Goal: Task Accomplishment & Management: Complete application form

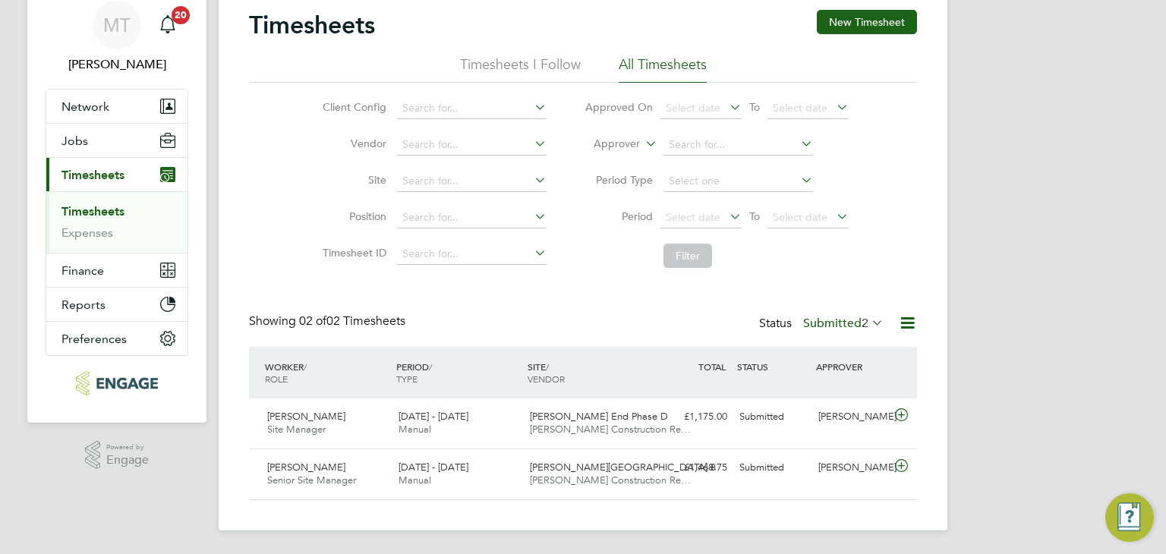
scroll to position [38, 132]
click at [68, 143] on span "Jobs" at bounding box center [74, 141] width 27 height 14
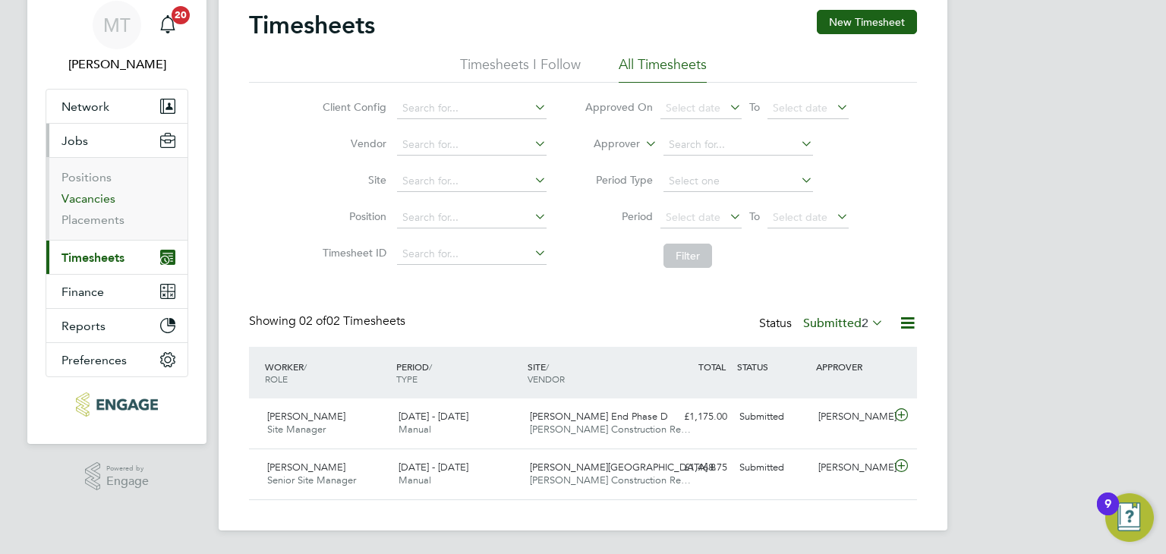
click at [89, 192] on link "Vacancies" at bounding box center [88, 198] width 54 height 14
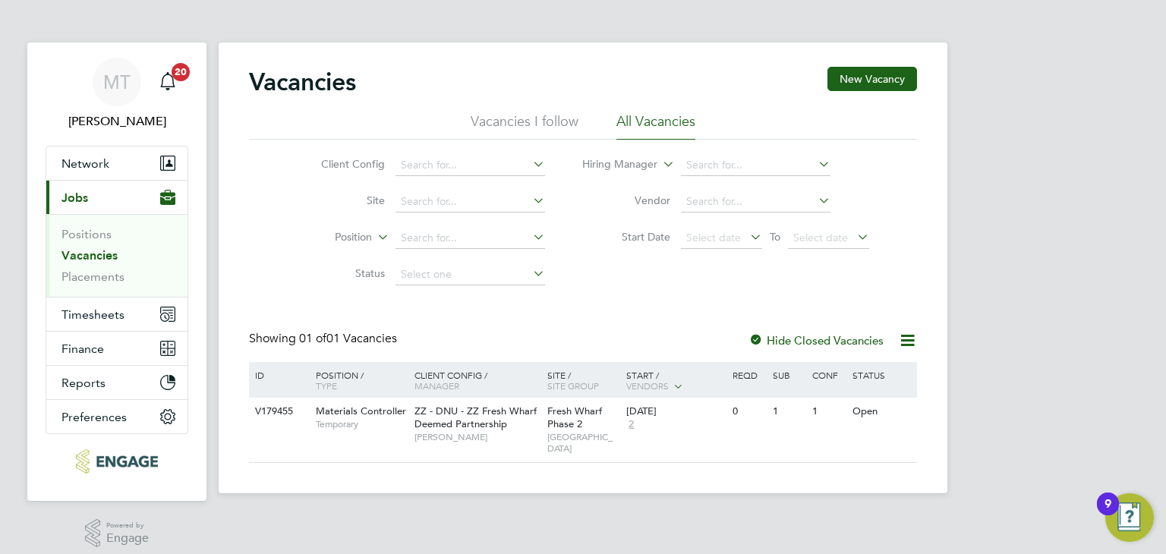
click at [94, 250] on link "Vacancies" at bounding box center [89, 255] width 56 height 14
click at [103, 310] on span "Timesheets" at bounding box center [92, 314] width 63 height 14
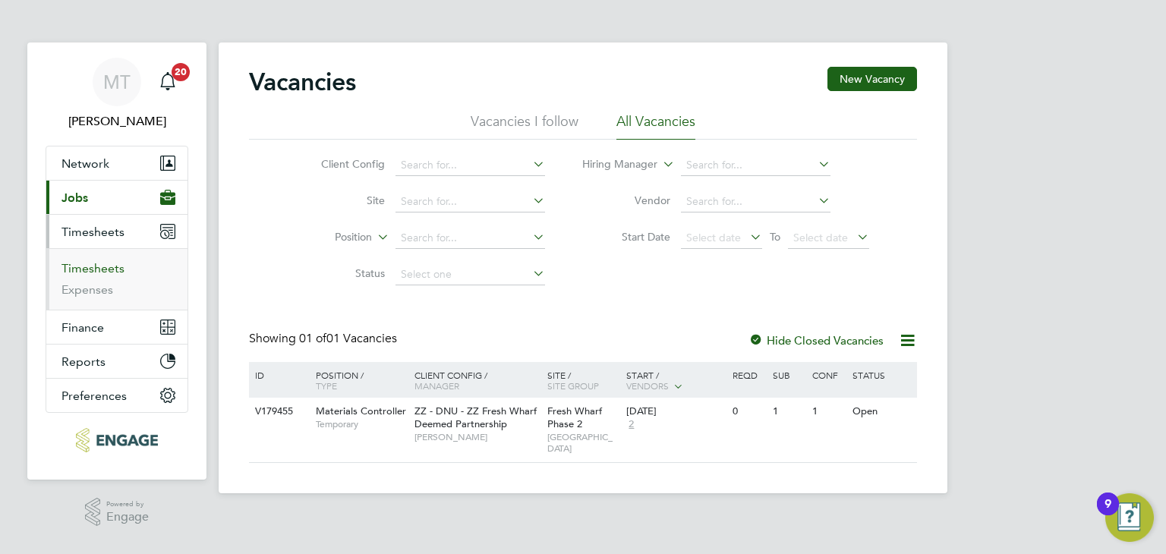
click at [97, 266] on link "Timesheets" at bounding box center [92, 268] width 63 height 14
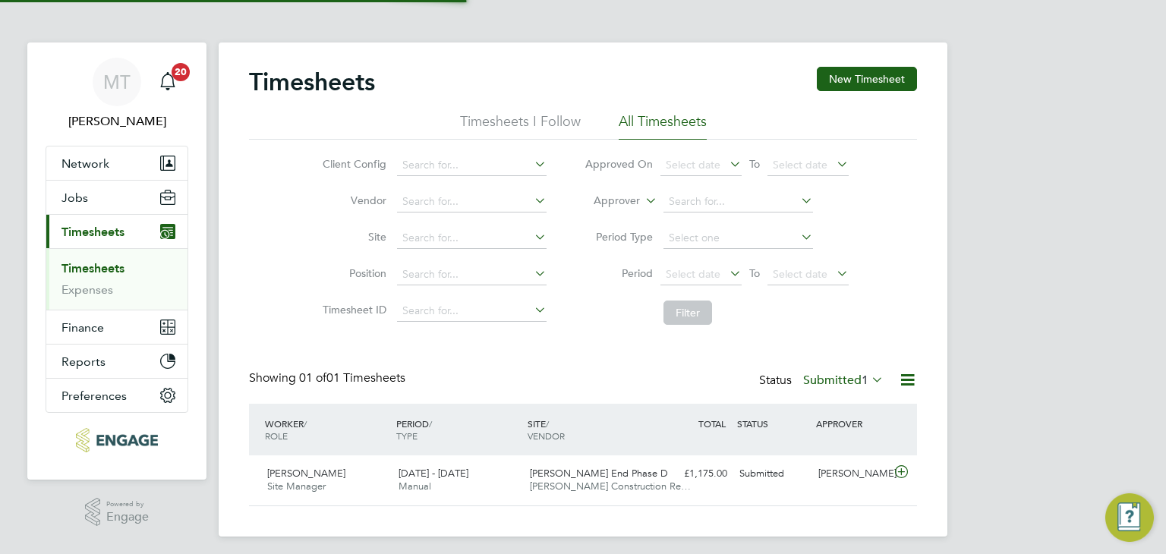
scroll to position [38, 132]
click at [832, 380] on label "Submitted 1" at bounding box center [843, 380] width 80 height 15
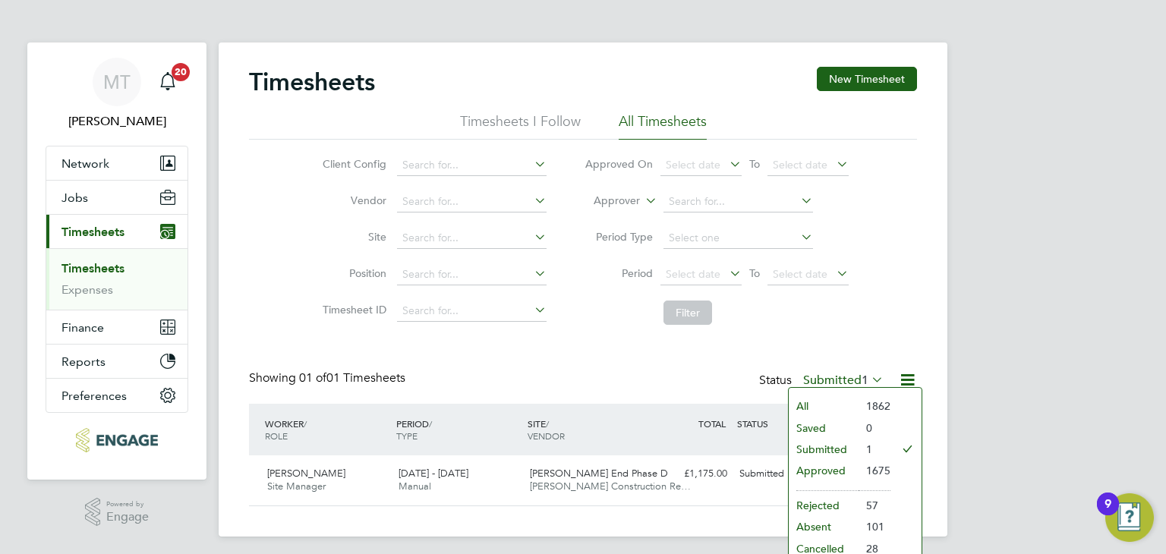
click at [820, 468] on li "Approved" at bounding box center [823, 470] width 70 height 21
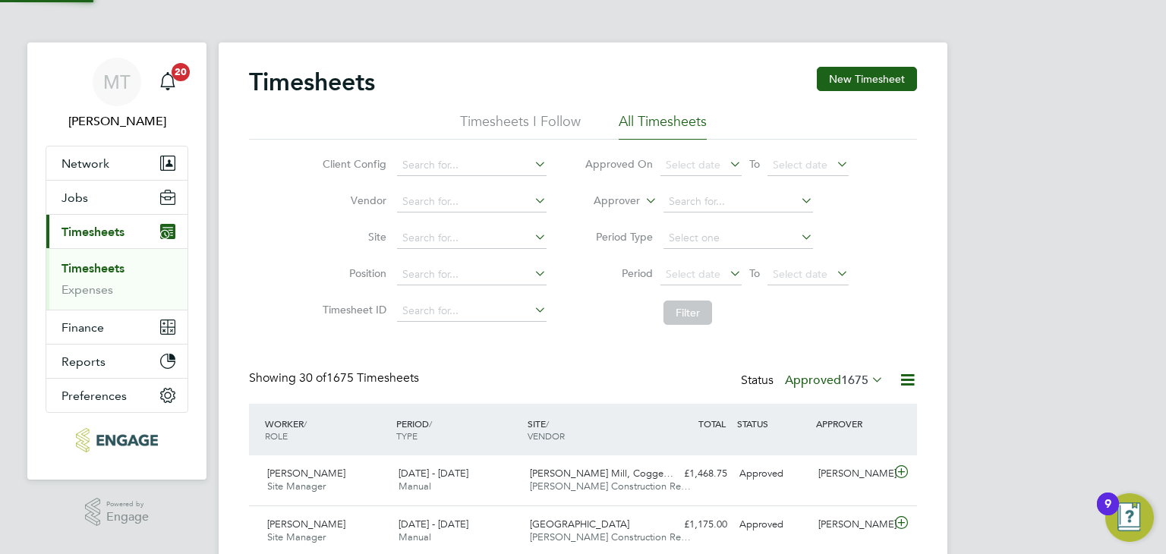
scroll to position [0, 0]
click at [659, 371] on div "Showing 30 of 1675 Timesheets Status Approved 1675" at bounding box center [583, 386] width 668 height 33
click at [807, 382] on label "Approved 1675" at bounding box center [834, 380] width 99 height 15
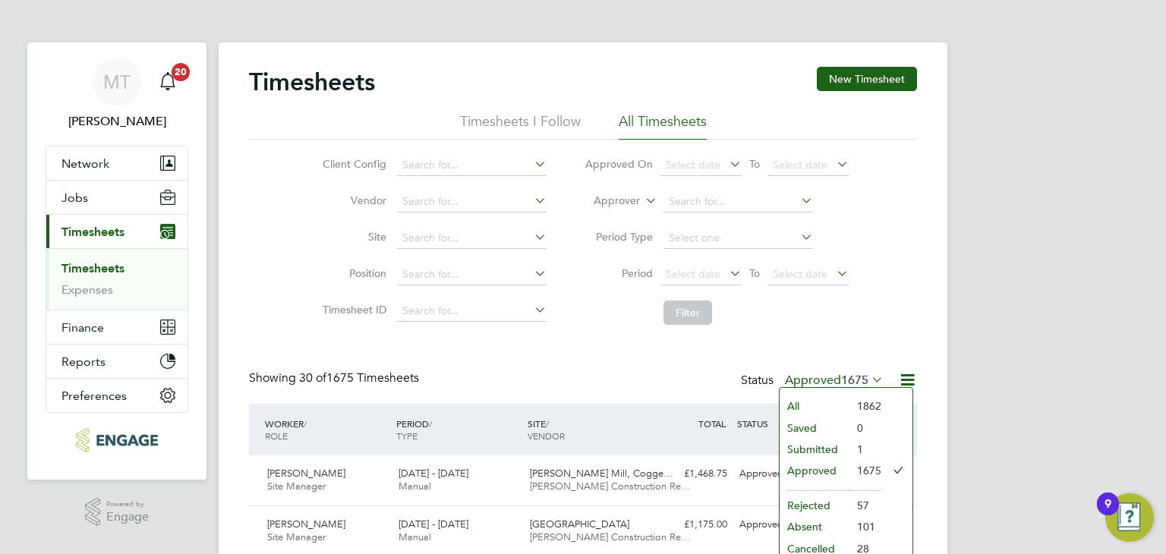
click at [810, 448] on li "Submitted" at bounding box center [814, 449] width 70 height 21
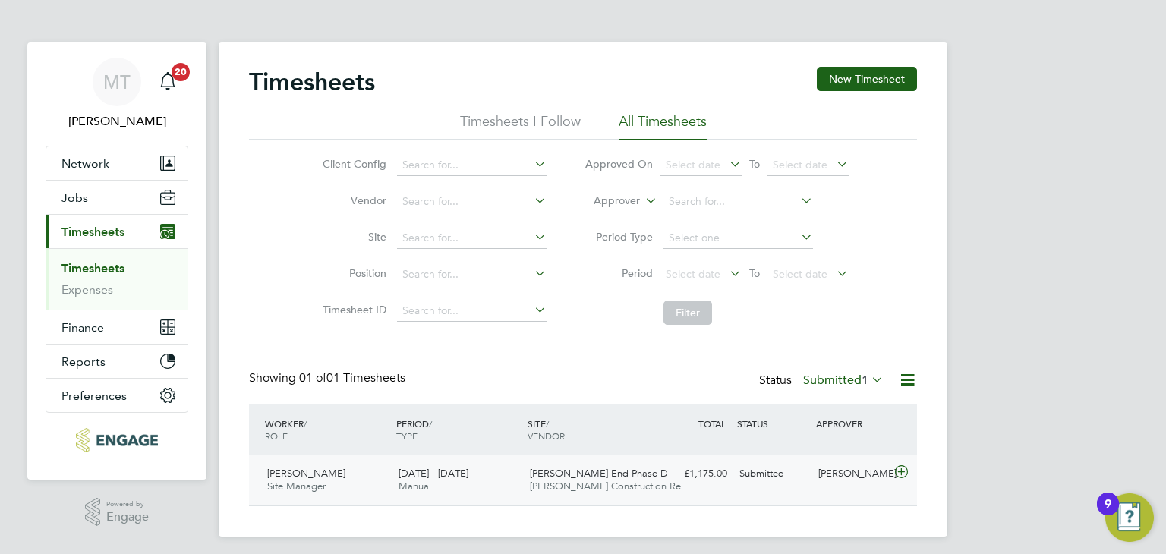
click at [901, 471] on icon at bounding box center [901, 472] width 19 height 12
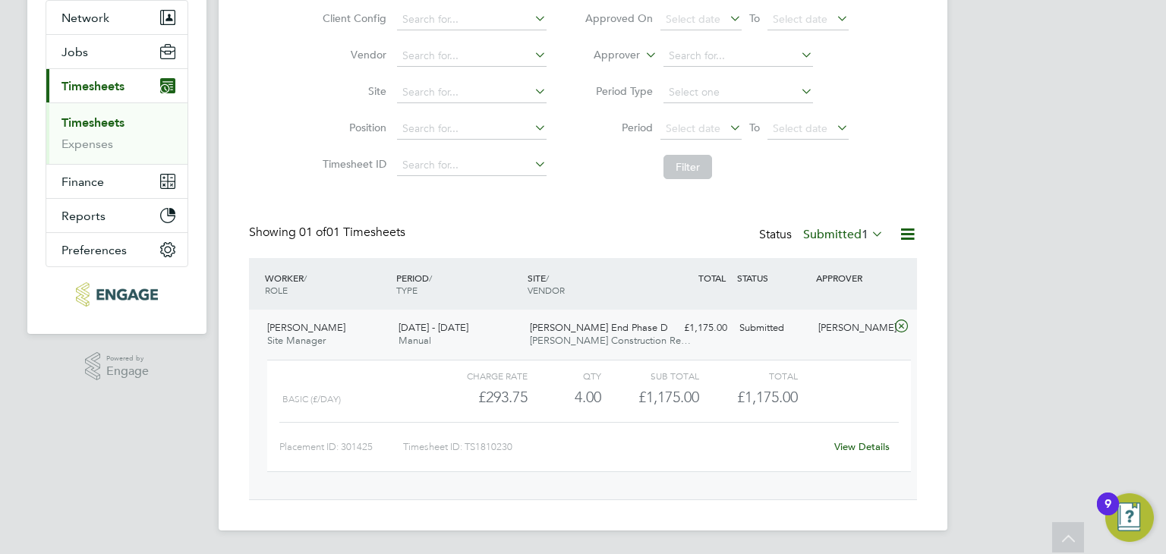
drag, startPoint x: 902, startPoint y: 325, endPoint x: 779, endPoint y: 281, distance: 130.6
click at [902, 323] on icon at bounding box center [901, 326] width 19 height 12
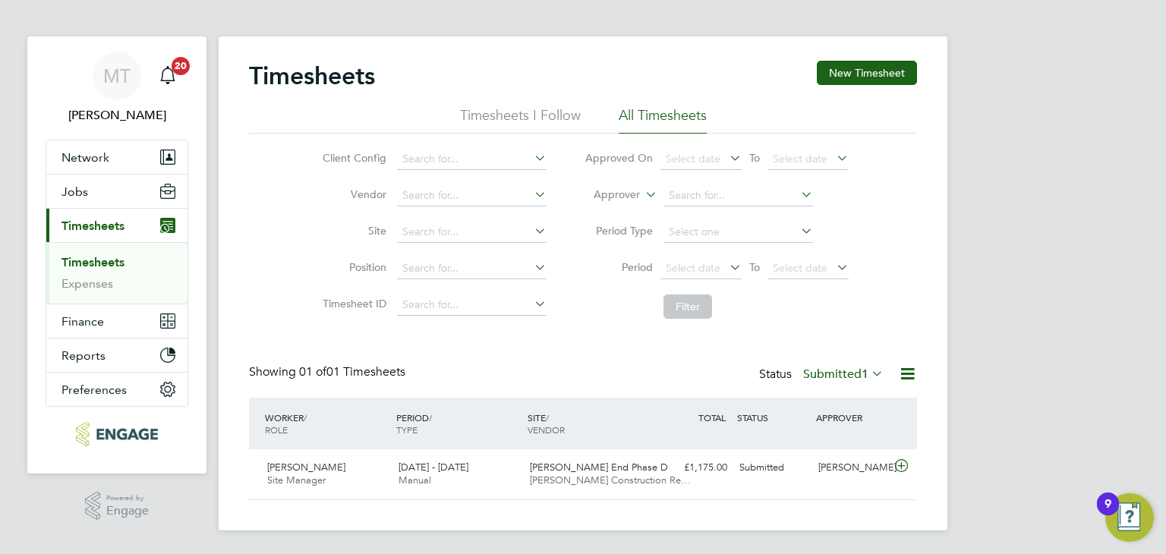
click at [848, 373] on label "Submitted 1" at bounding box center [843, 374] width 80 height 15
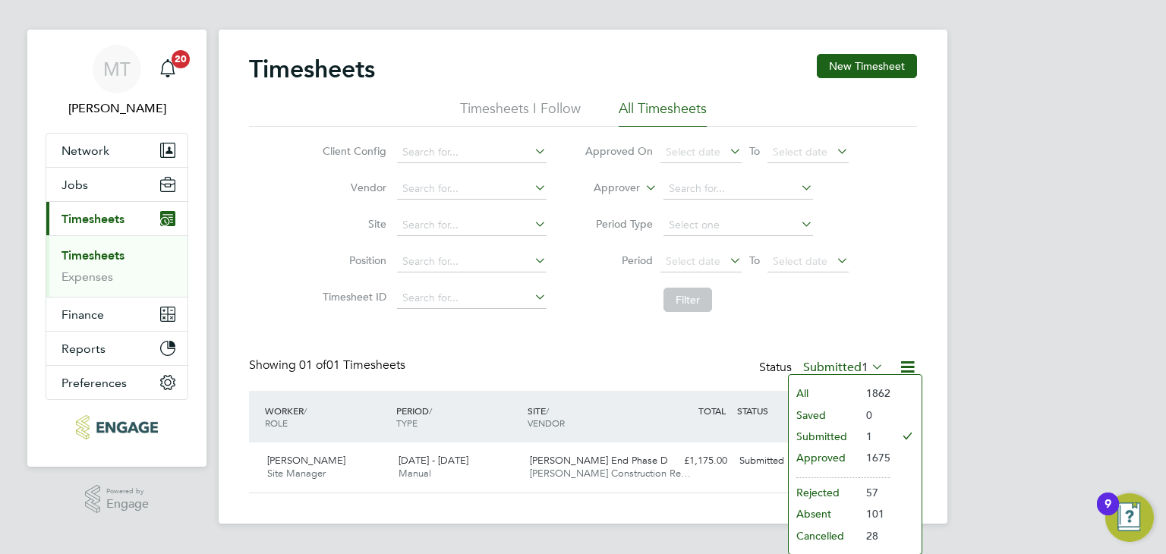
click at [838, 455] on li "Approved" at bounding box center [823, 457] width 70 height 21
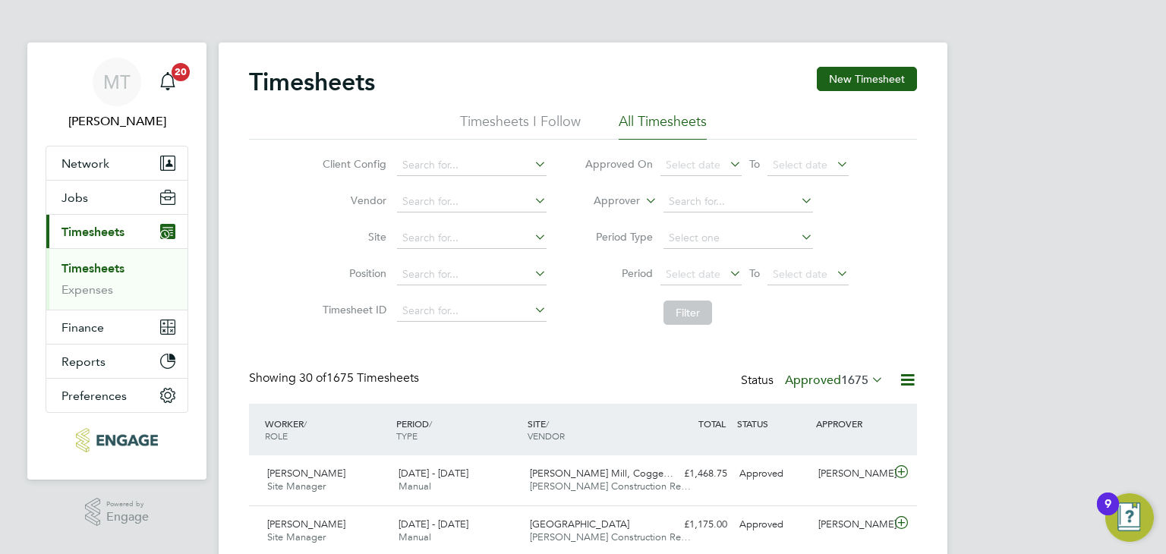
click at [841, 382] on span "1675" at bounding box center [854, 380] width 27 height 15
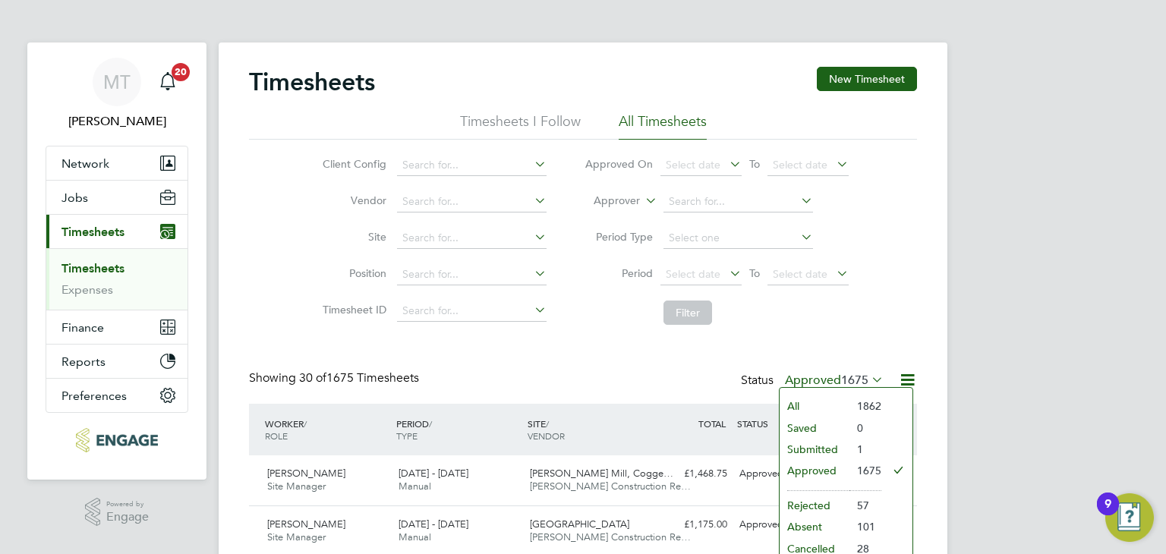
click at [806, 448] on li "Submitted" at bounding box center [814, 449] width 70 height 21
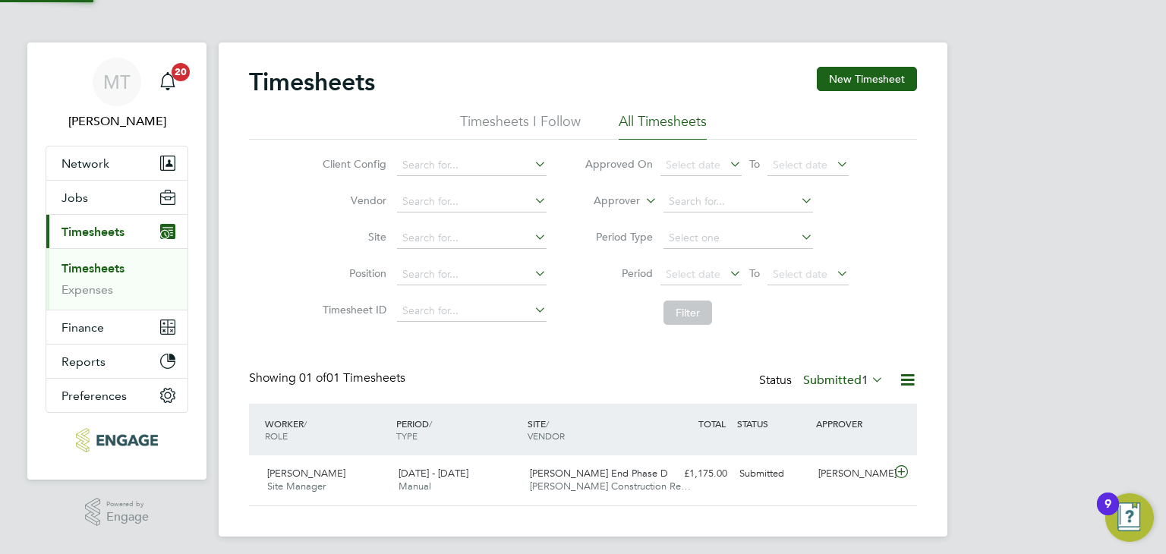
scroll to position [38, 132]
click at [840, 377] on label "Submitted 1" at bounding box center [843, 380] width 80 height 15
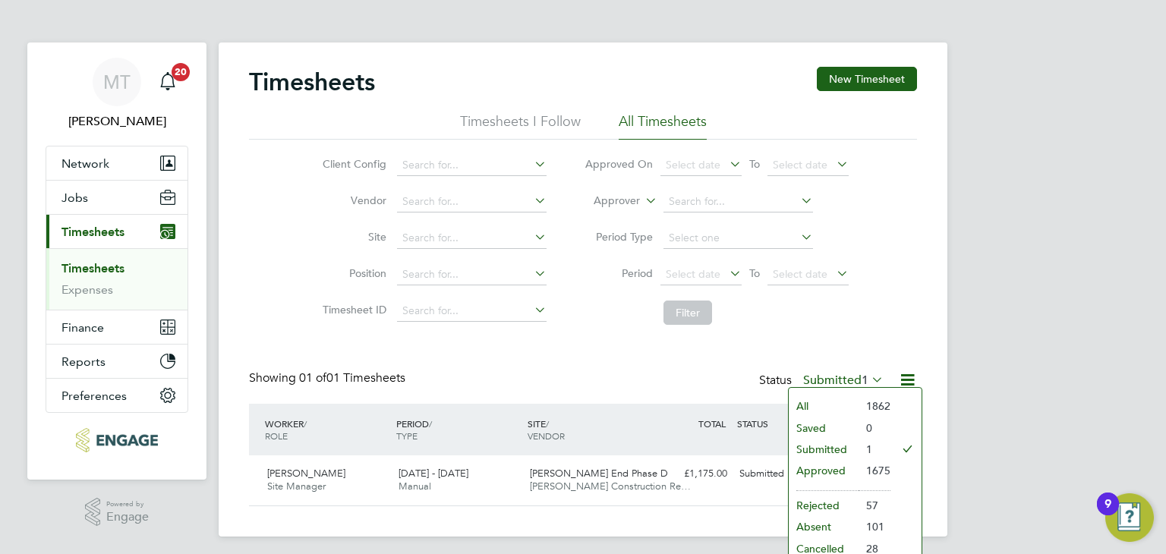
click at [820, 470] on li "Approved" at bounding box center [823, 470] width 70 height 21
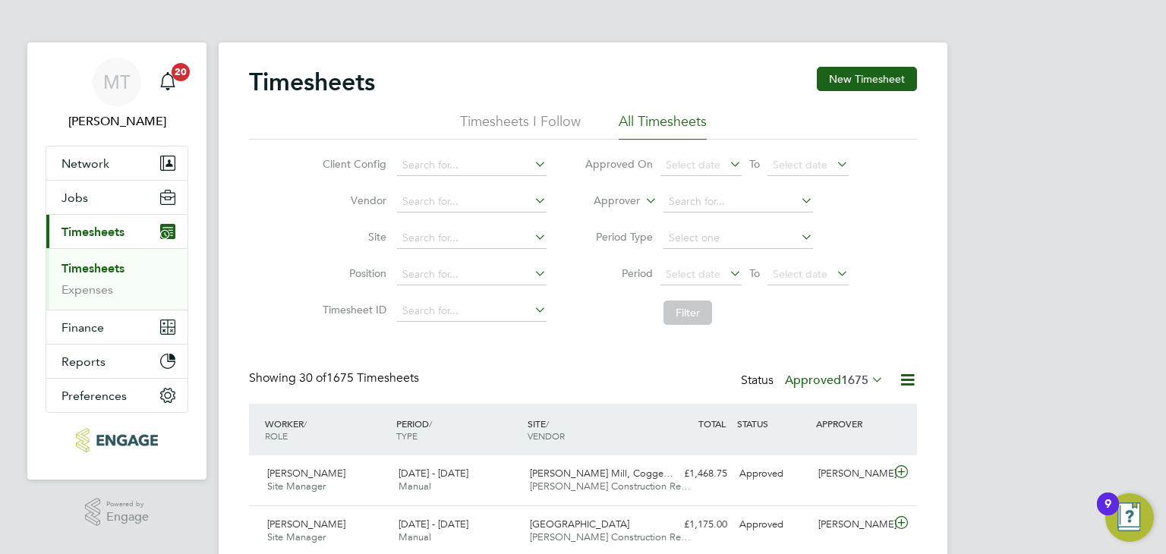
click at [905, 374] on icon at bounding box center [907, 379] width 19 height 19
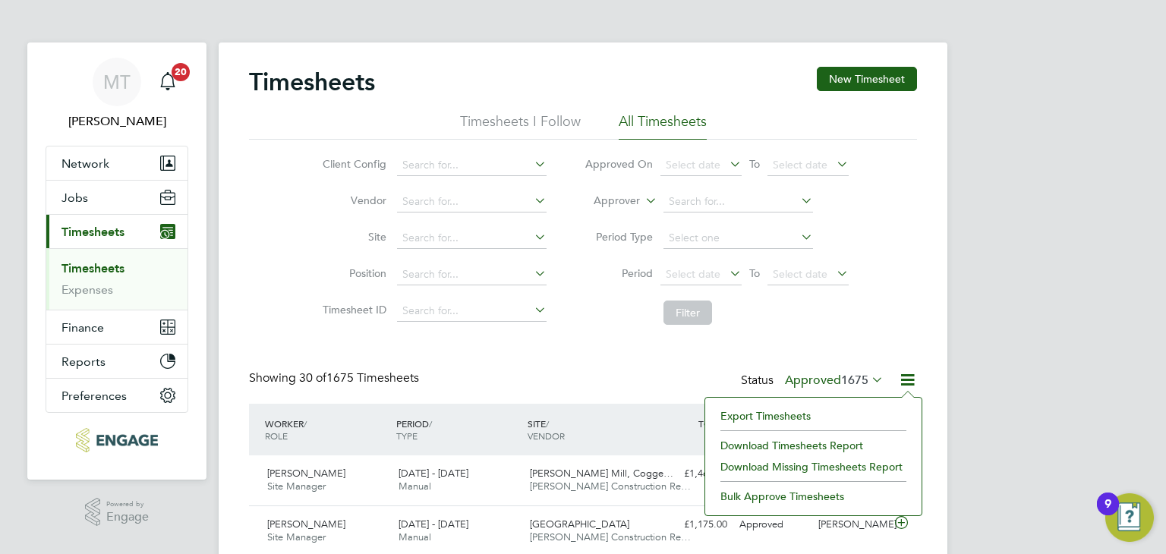
click at [759, 413] on li "Export Timesheets" at bounding box center [813, 415] width 201 height 21
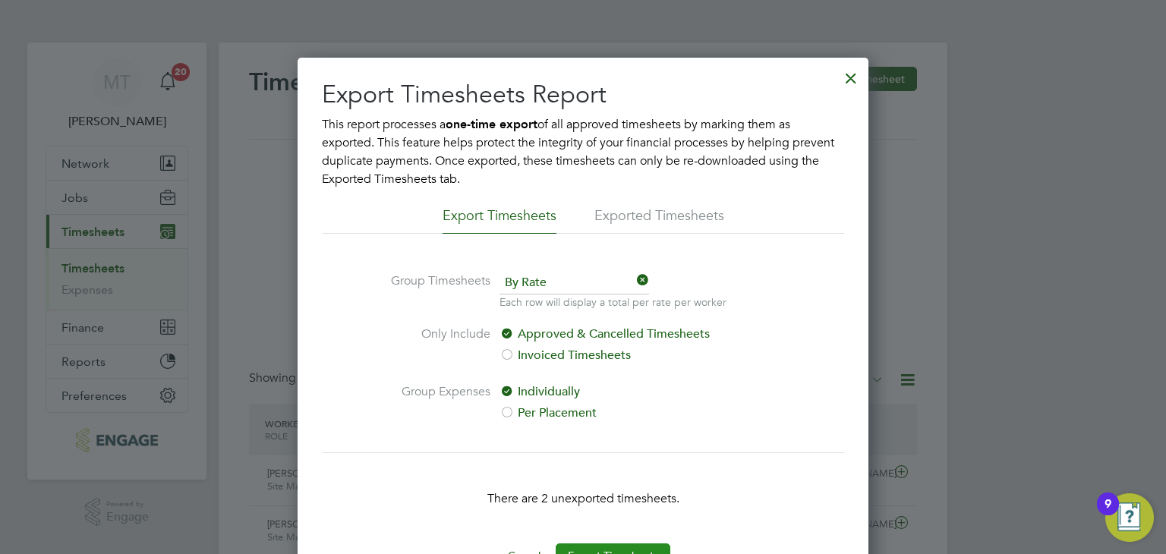
click at [618, 545] on button "Export Timesheets" at bounding box center [612, 555] width 115 height 24
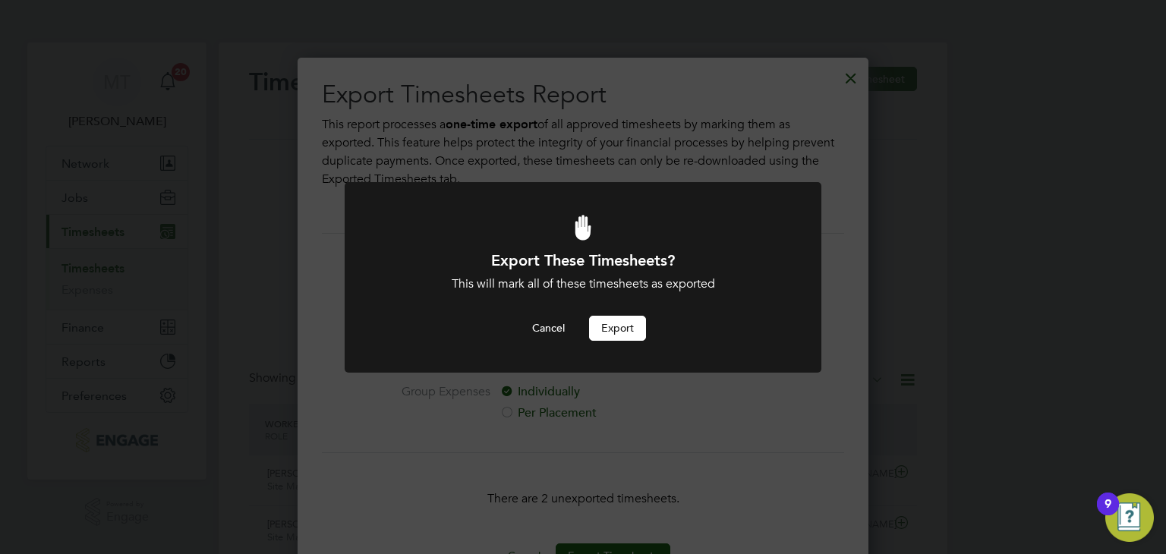
click at [610, 326] on button "Export" at bounding box center [617, 328] width 57 height 24
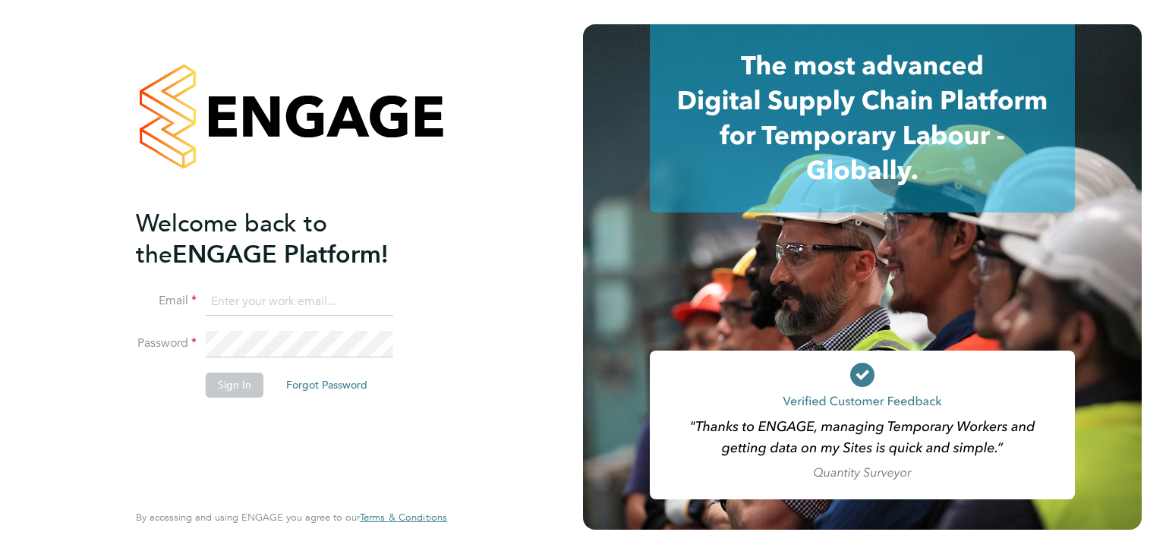
type input "[PERSON_NAME][EMAIL_ADDRESS][DOMAIN_NAME]"
click at [247, 392] on button "Sign In" at bounding box center [235, 385] width 58 height 24
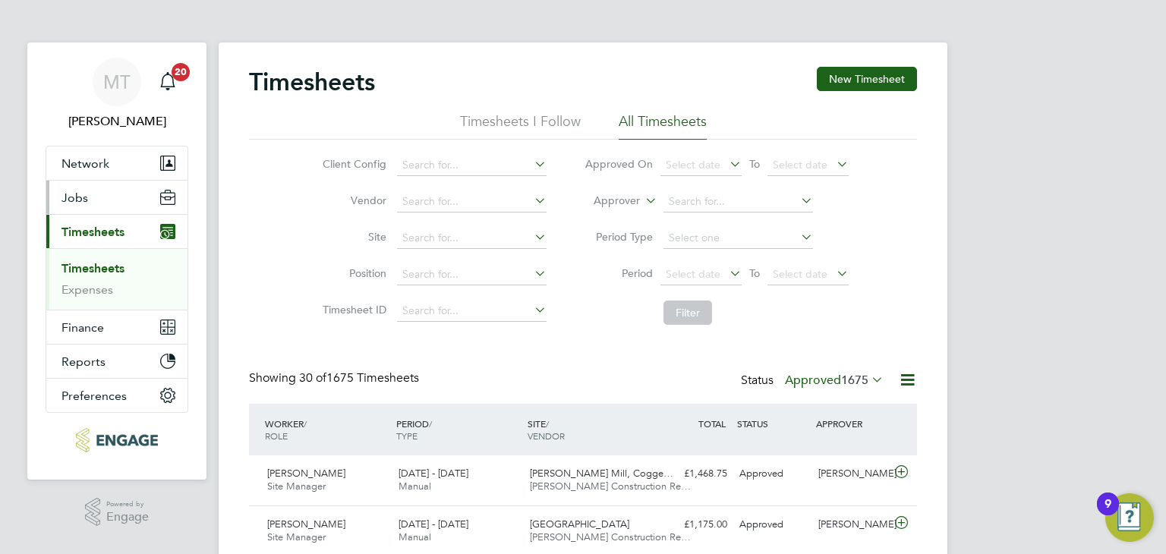
click at [80, 197] on span "Jobs" at bounding box center [74, 197] width 27 height 14
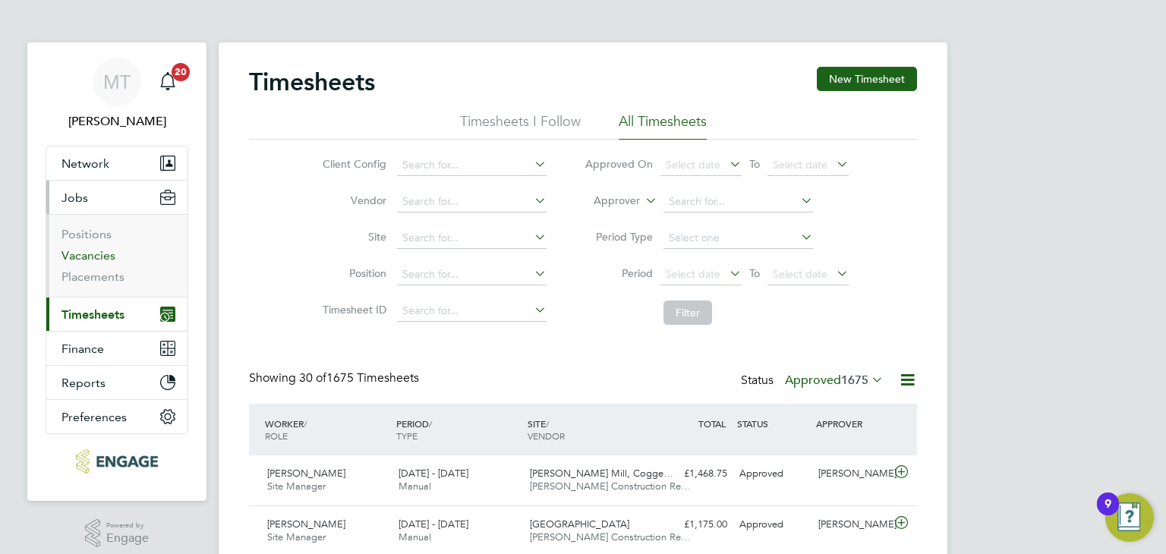
click at [98, 248] on link "Vacancies" at bounding box center [88, 255] width 54 height 14
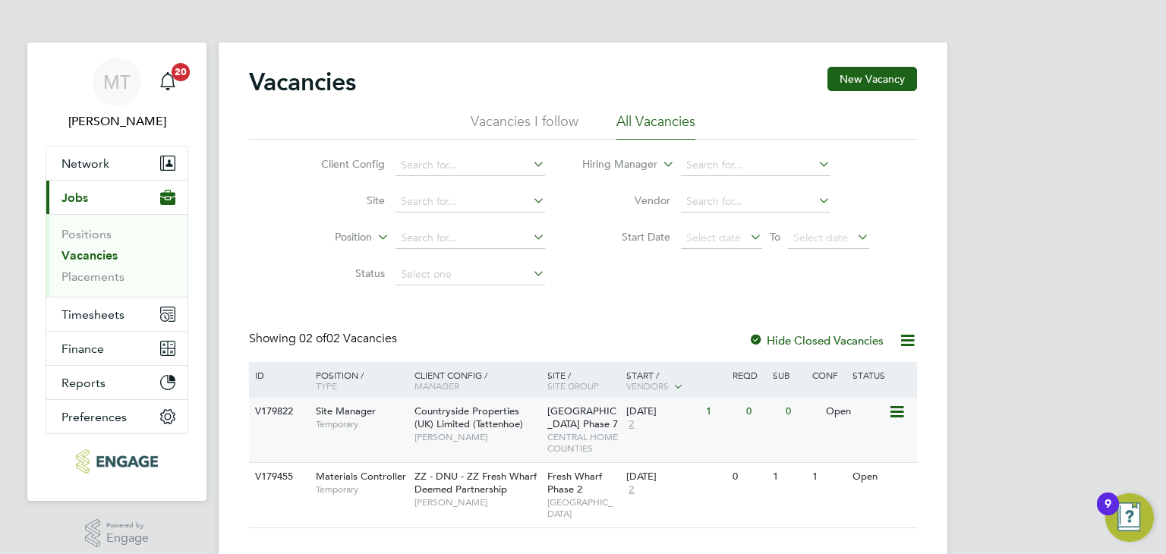
click at [462, 422] on span "Countryside Properties (UK) Limited (Tattenhoe)" at bounding box center [468, 417] width 109 height 26
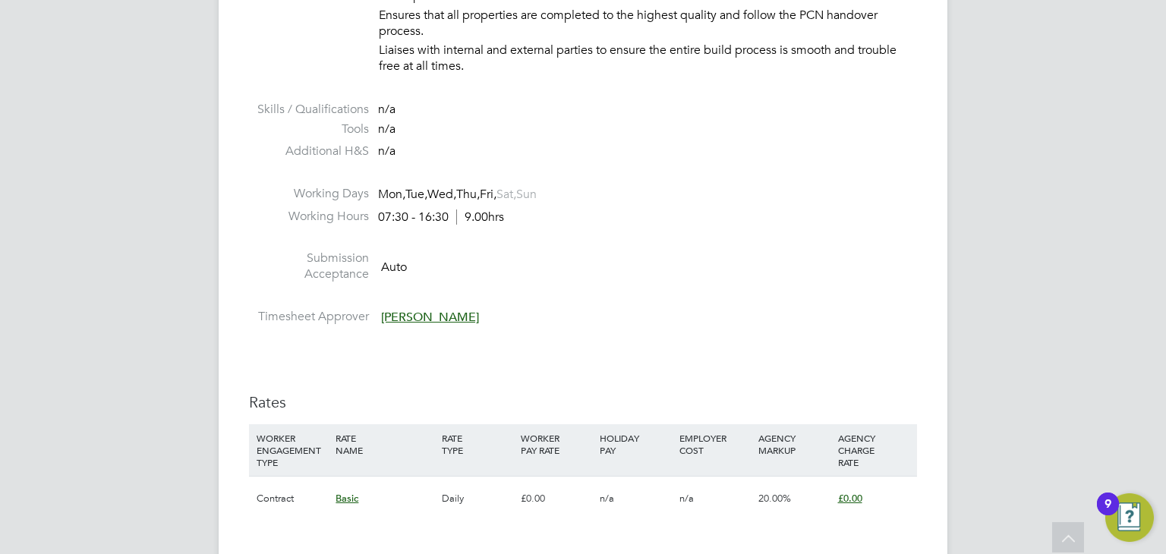
scroll to position [1453, 0]
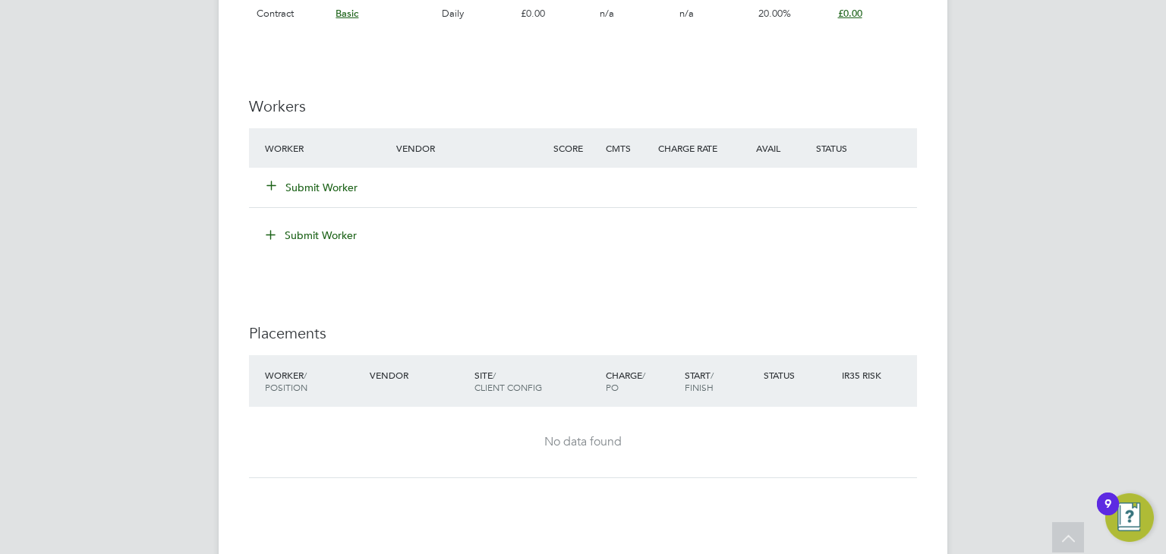
click at [297, 187] on button "Submit Worker" at bounding box center [312, 187] width 91 height 15
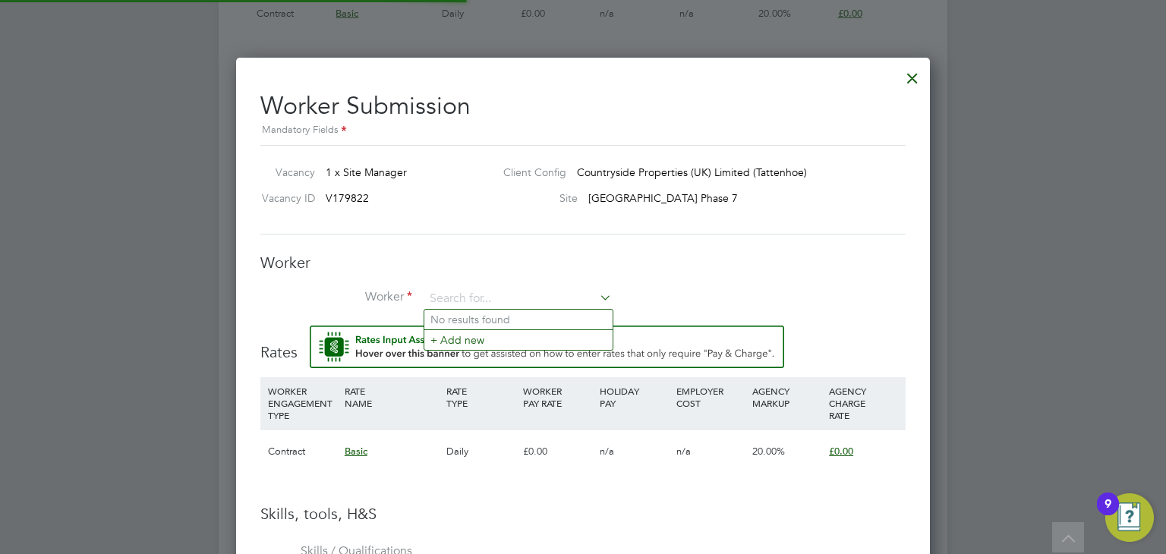
scroll to position [974, 694]
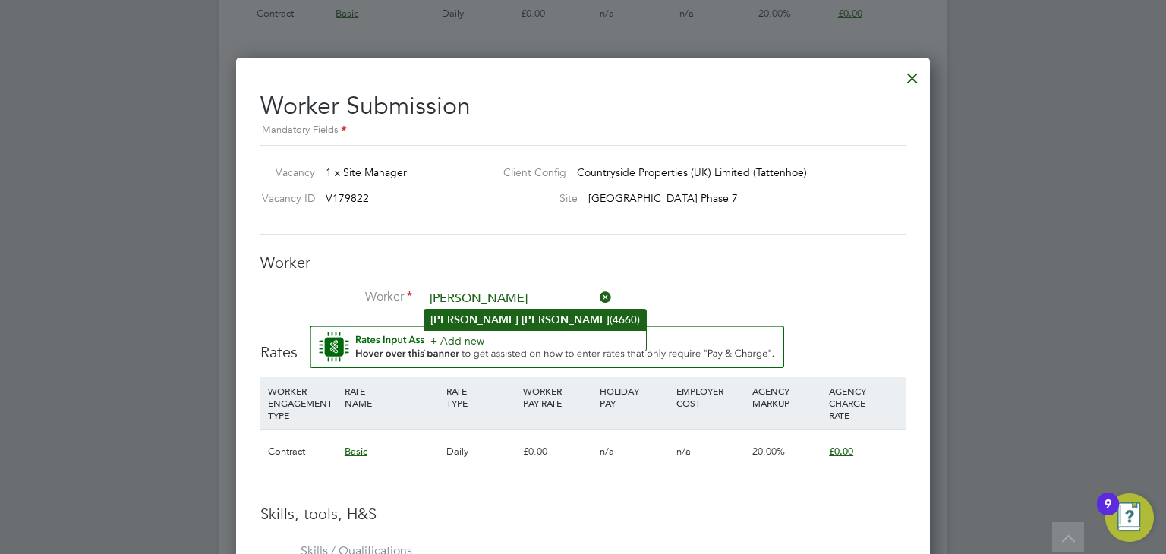
click at [504, 316] on li "[PERSON_NAME] (4660)" at bounding box center [535, 320] width 222 height 20
type input "[PERSON_NAME] (4660)"
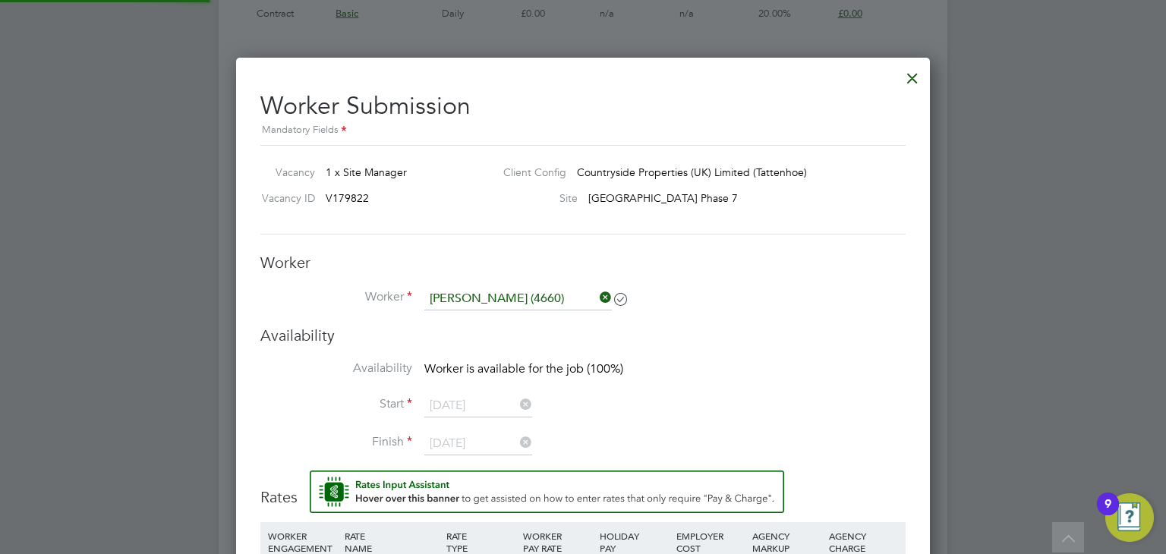
scroll to position [1117, 694]
type input "[DATE]"
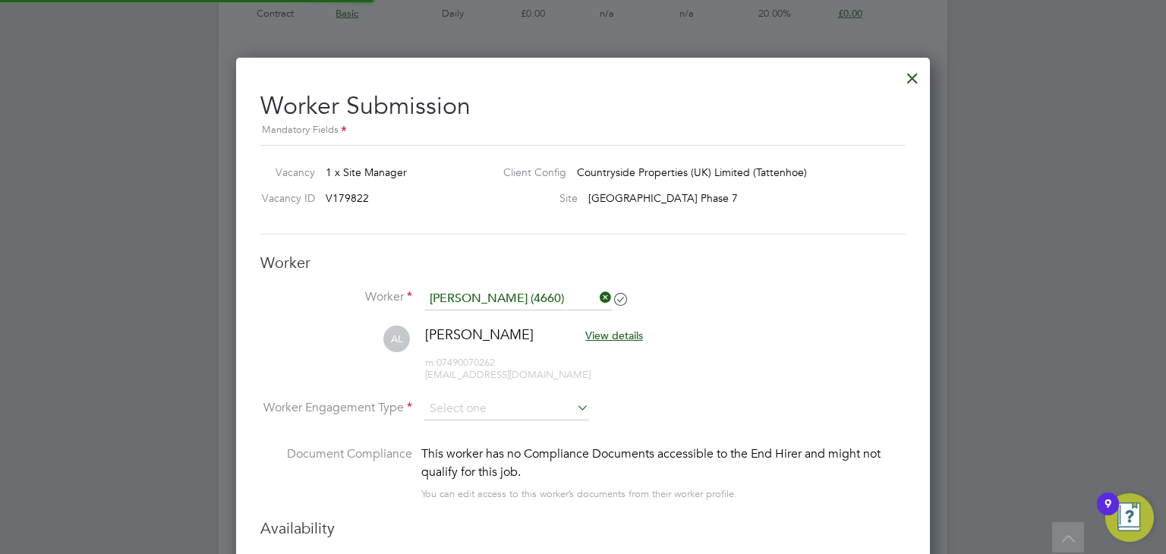
scroll to position [1308, 694]
click at [489, 404] on input at bounding box center [506, 409] width 165 height 23
click at [486, 429] on li "Contract" at bounding box center [506, 428] width 165 height 20
type input "Contract"
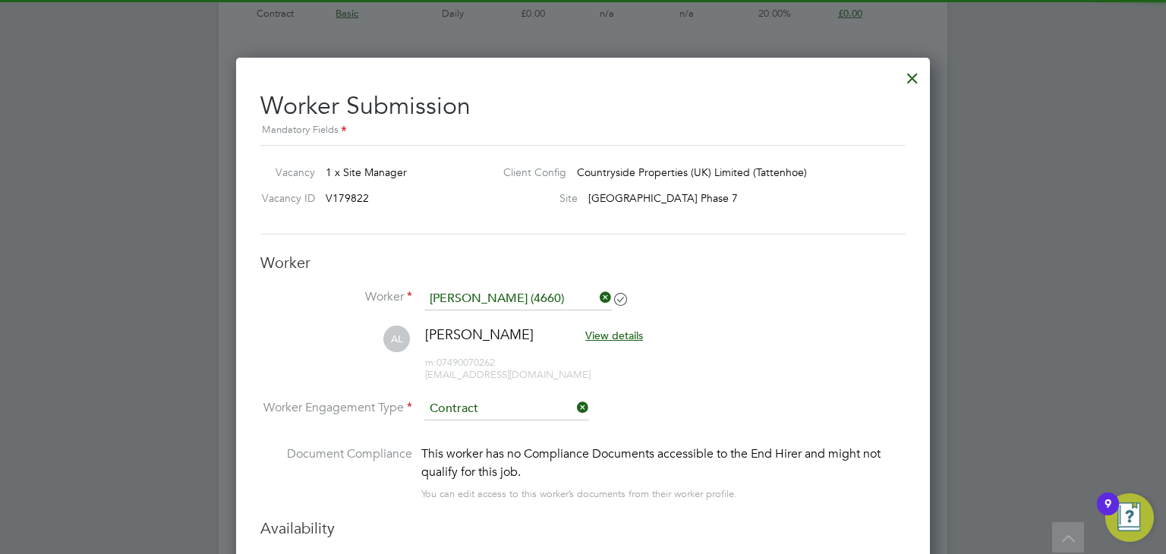
click at [713, 411] on li "Worker Engagement Type [DEMOGRAPHIC_DATA]" at bounding box center [582, 421] width 645 height 47
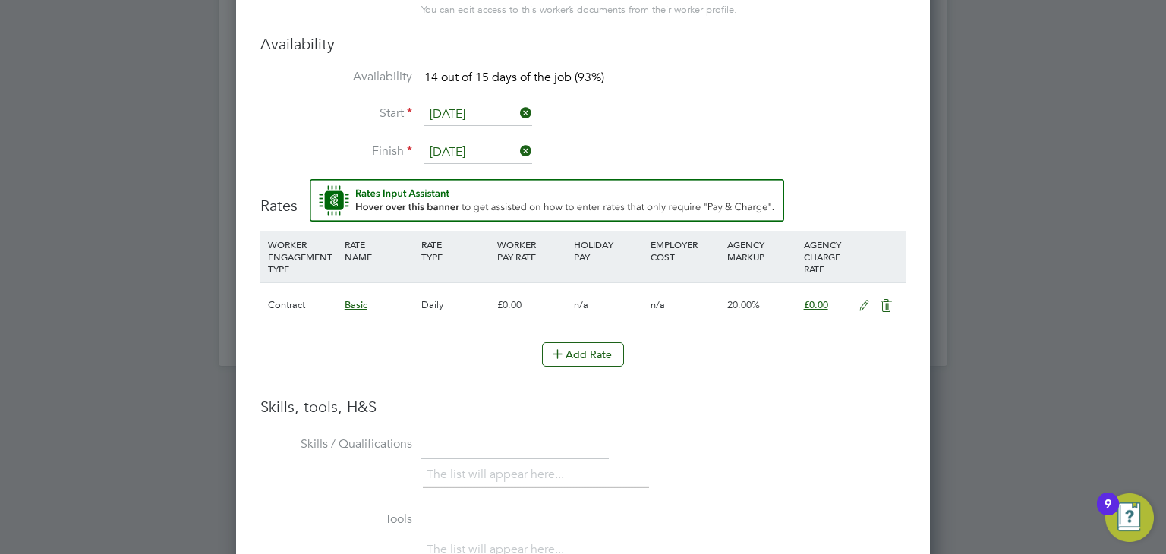
click at [492, 111] on input "[DATE]" at bounding box center [478, 114] width 108 height 23
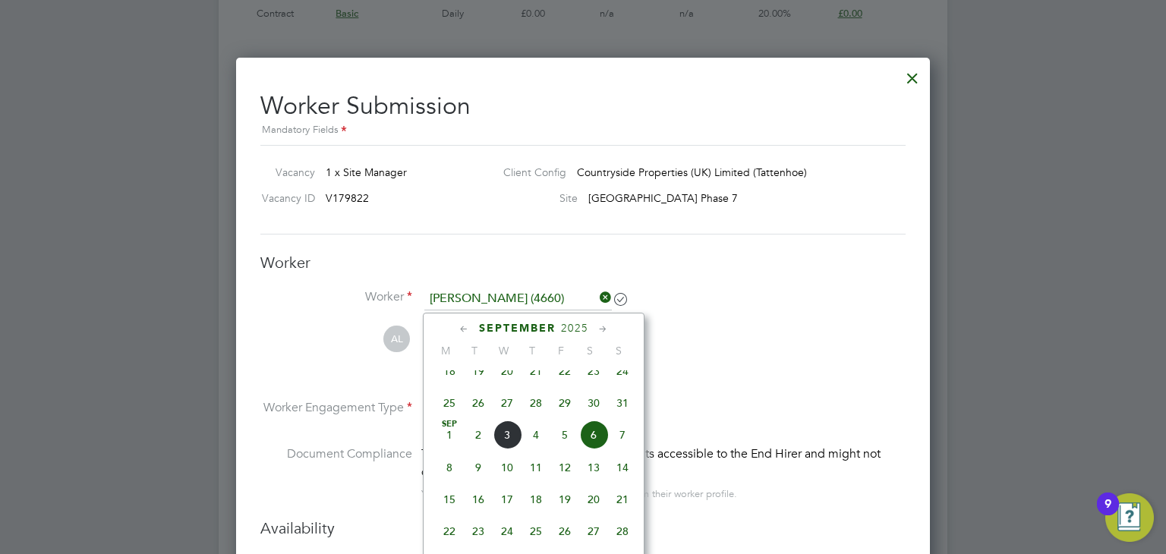
click at [565, 448] on span "5" at bounding box center [564, 434] width 29 height 29
type input "[DATE]"
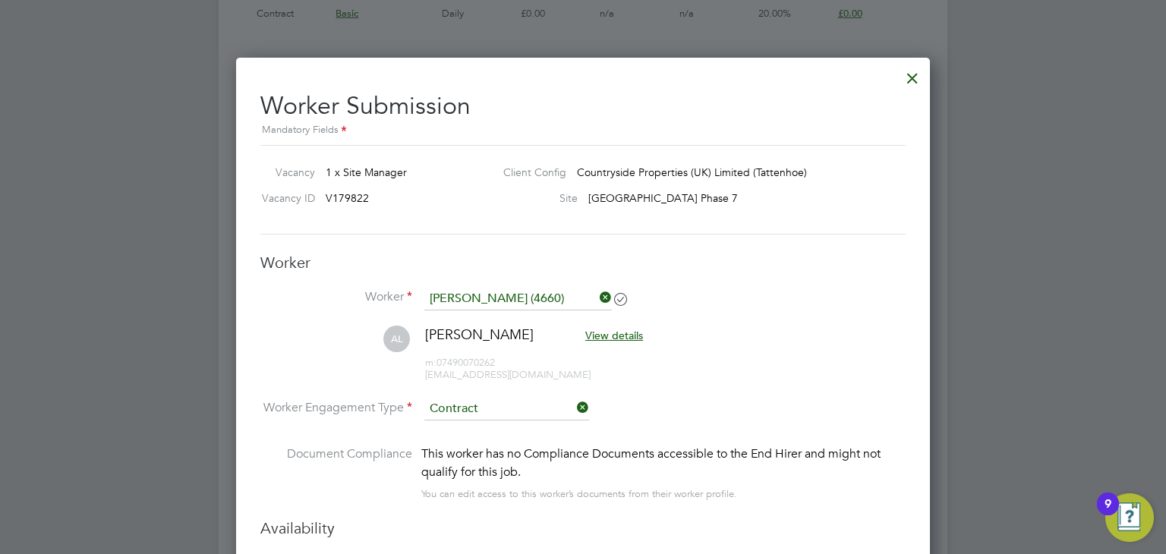
click at [713, 398] on li "Worker Engagement Type [DEMOGRAPHIC_DATA]" at bounding box center [582, 421] width 645 height 47
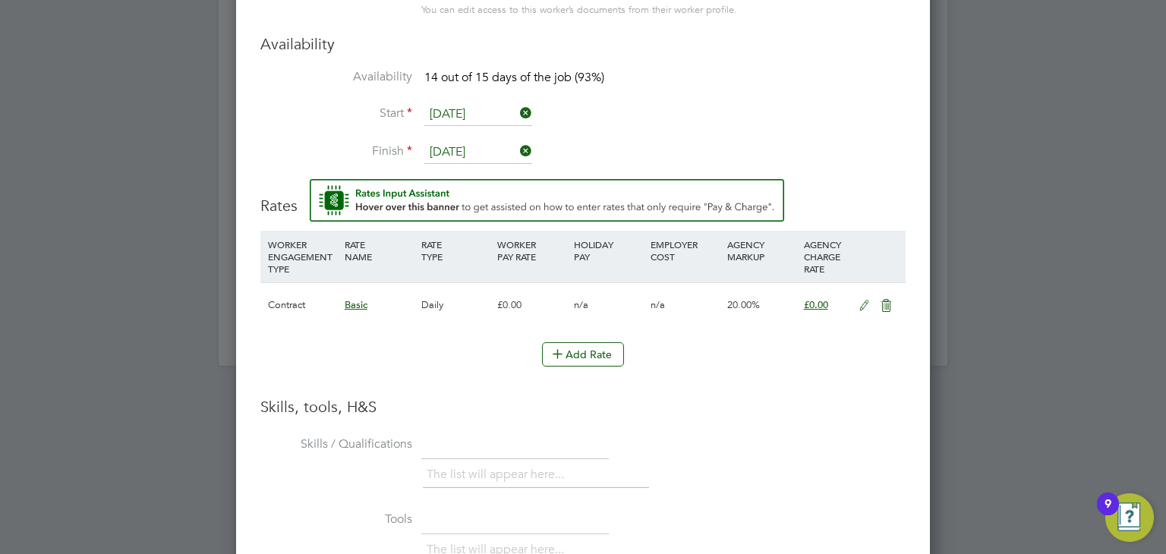
scroll to position [2305, 0]
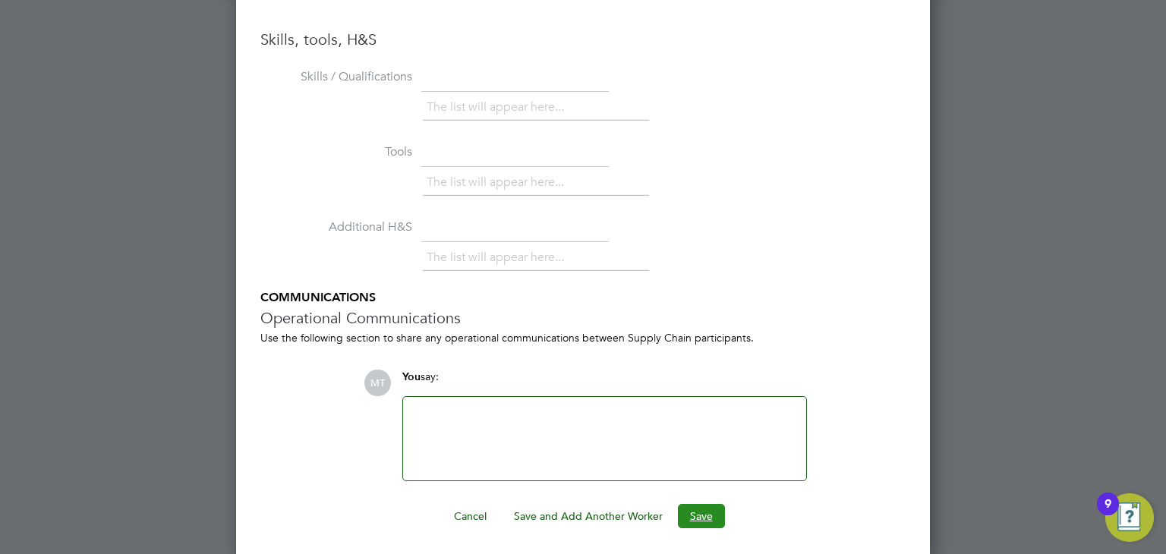
click at [705, 513] on button "Save" at bounding box center [701, 516] width 47 height 24
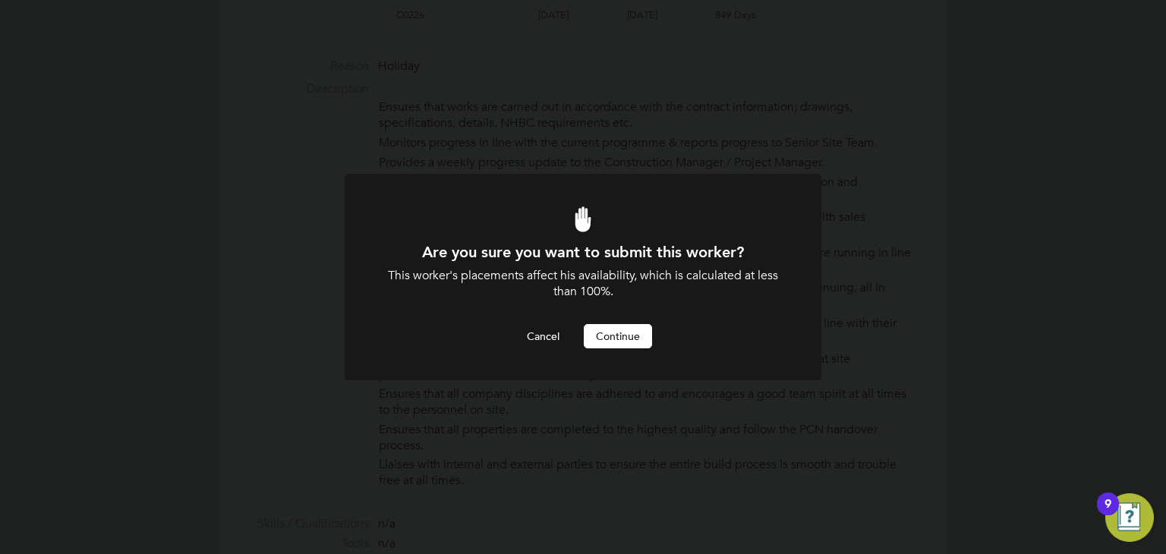
click at [622, 337] on button "Continue" at bounding box center [618, 336] width 68 height 24
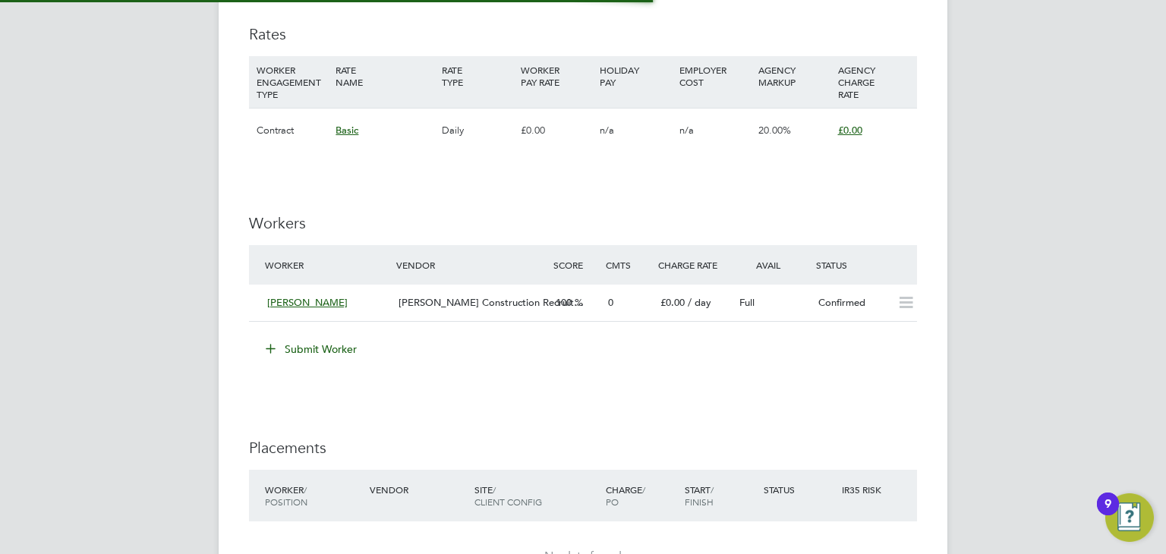
scroll to position [45, 106]
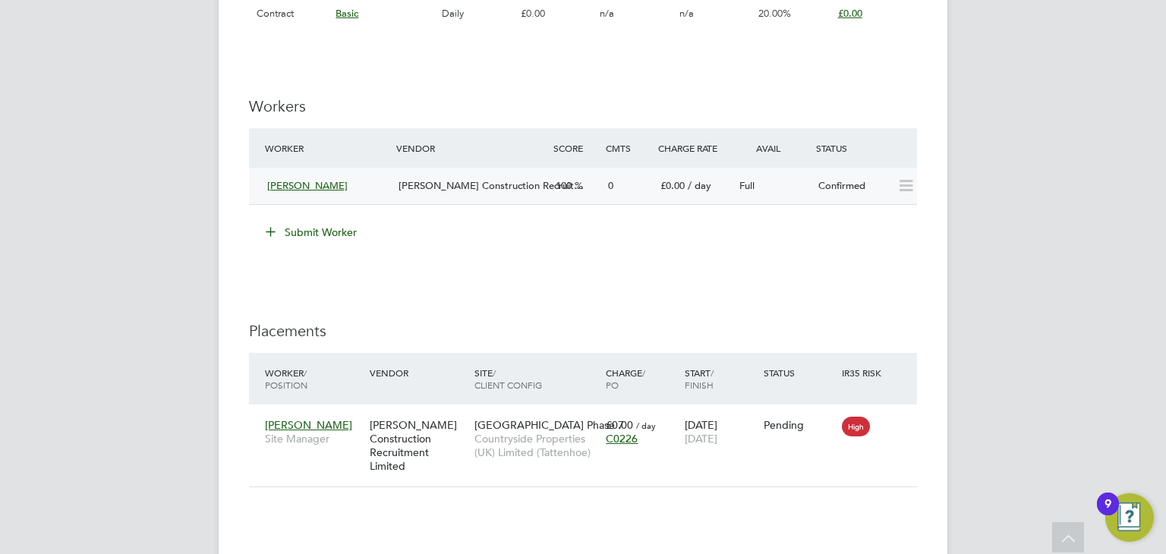
click at [908, 190] on icon at bounding box center [905, 186] width 19 height 12
click at [684, 186] on span "£0.00" at bounding box center [672, 185] width 24 height 13
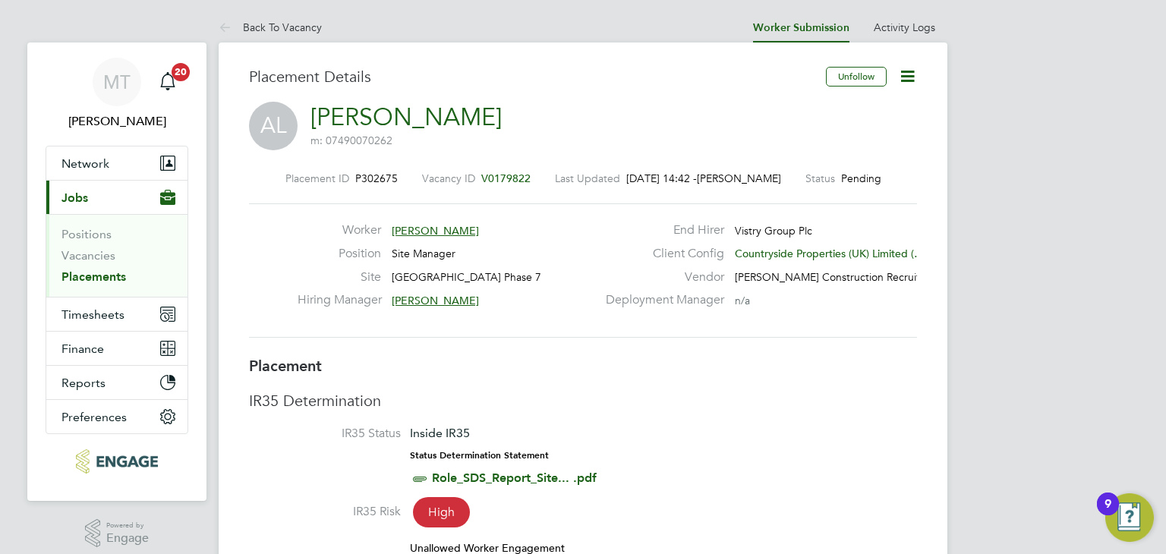
click at [912, 80] on icon at bounding box center [907, 76] width 19 height 19
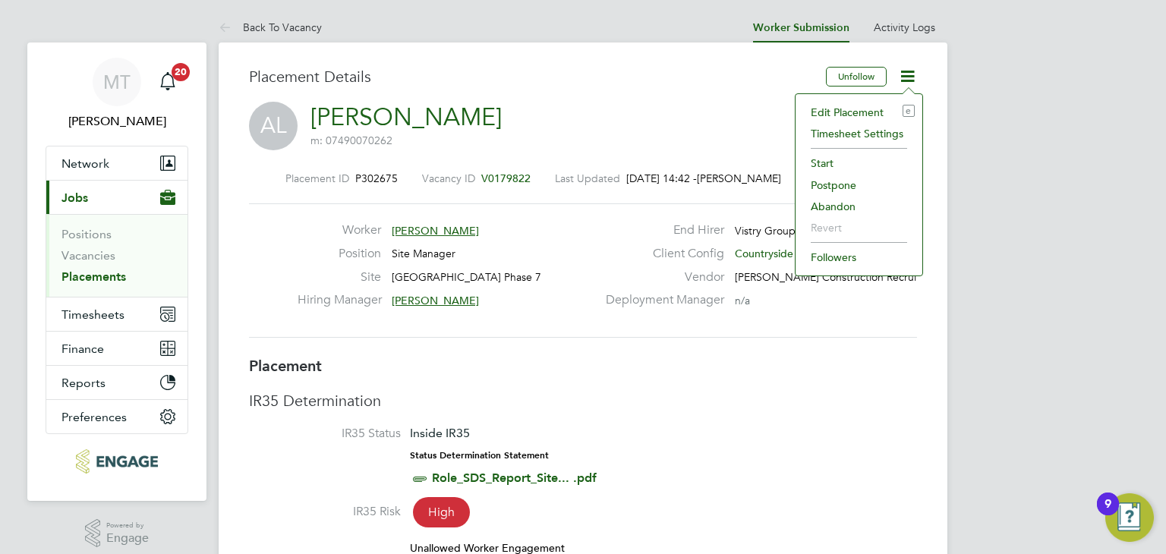
drag, startPoint x: 795, startPoint y: 110, endPoint x: 829, endPoint y: 106, distance: 34.4
click at [805, 110] on div "Edit Placement e Timesheet Settings Start Postpone Abandon Revert Followers" at bounding box center [858, 184] width 128 height 183
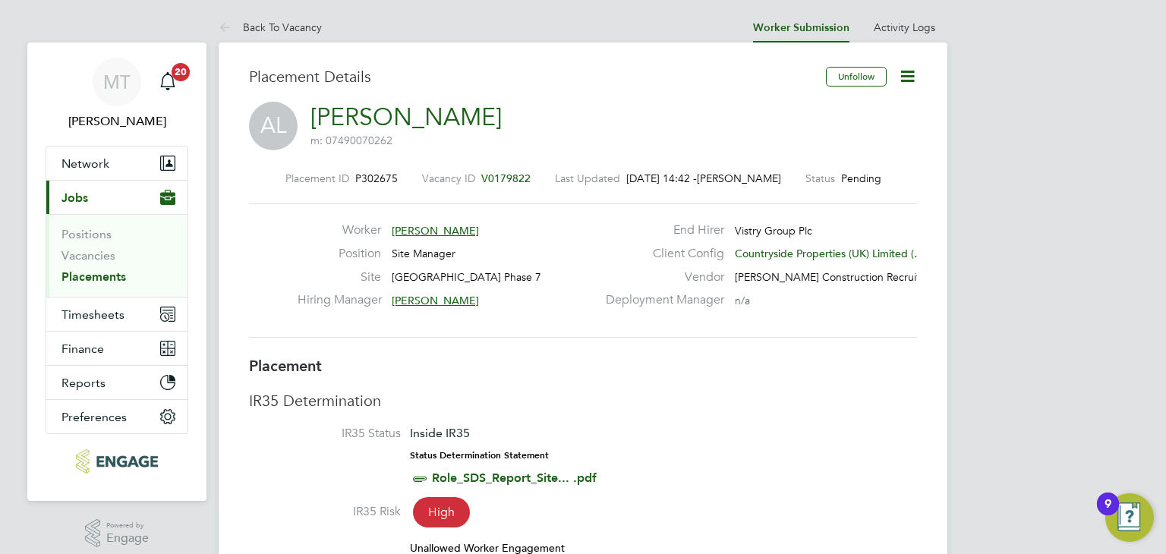
click at [905, 76] on icon at bounding box center [907, 76] width 19 height 19
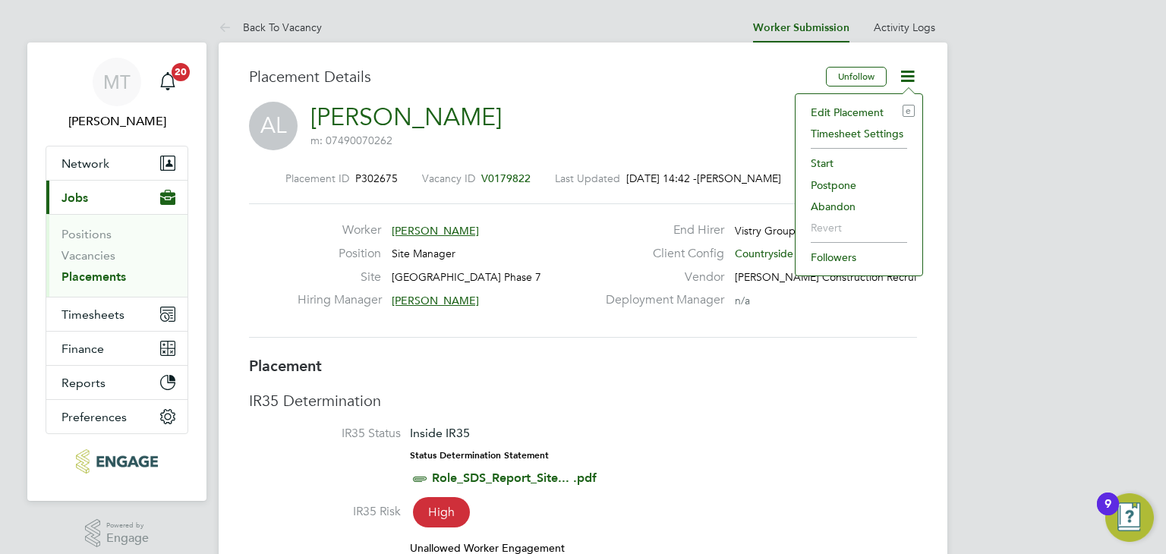
click at [868, 110] on li "Edit Placement e" at bounding box center [859, 112] width 112 height 21
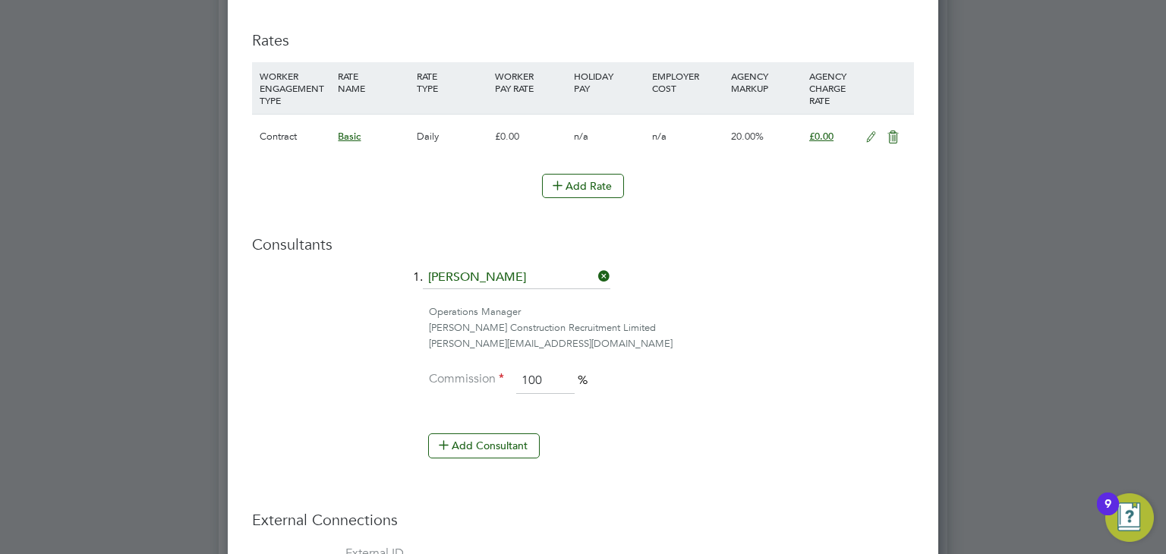
click at [871, 132] on icon at bounding box center [870, 137] width 19 height 12
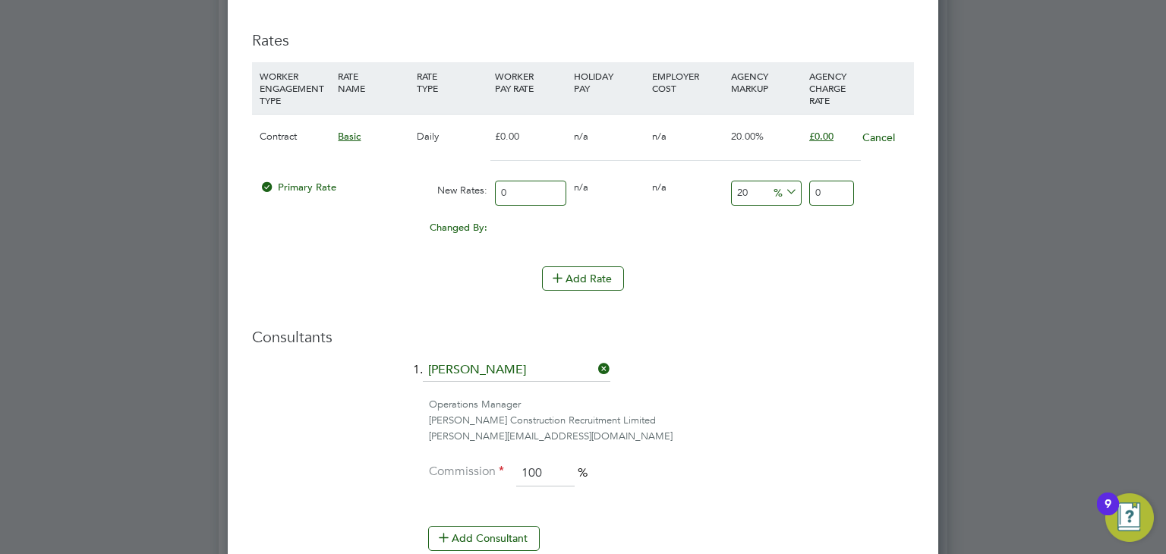
click at [514, 188] on input "0" at bounding box center [530, 193] width 71 height 25
type input "2"
type input "2.4"
type input "28"
type input "33.6"
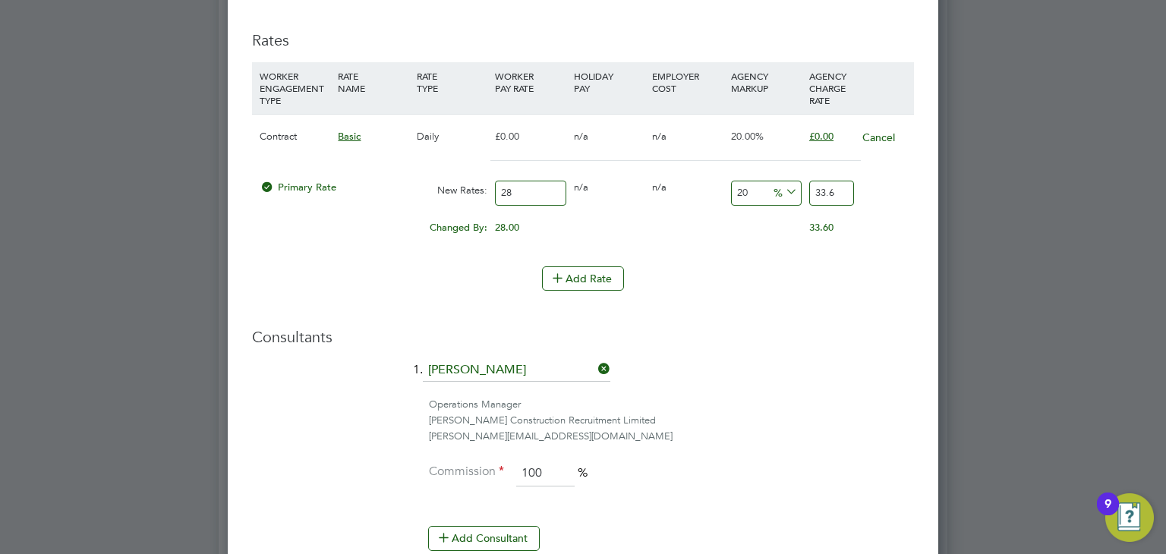
type input "280"
type input "336"
type input "280"
type input "0"
type input "280"
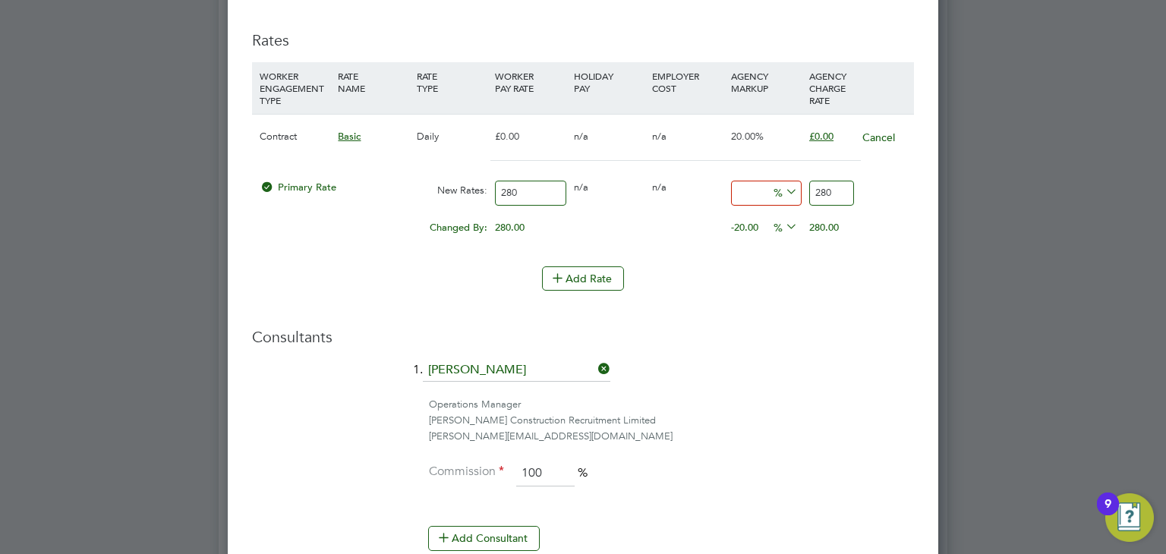
type input "1"
type input "282.8"
type input "17"
type input "327.6"
type input "17.5"
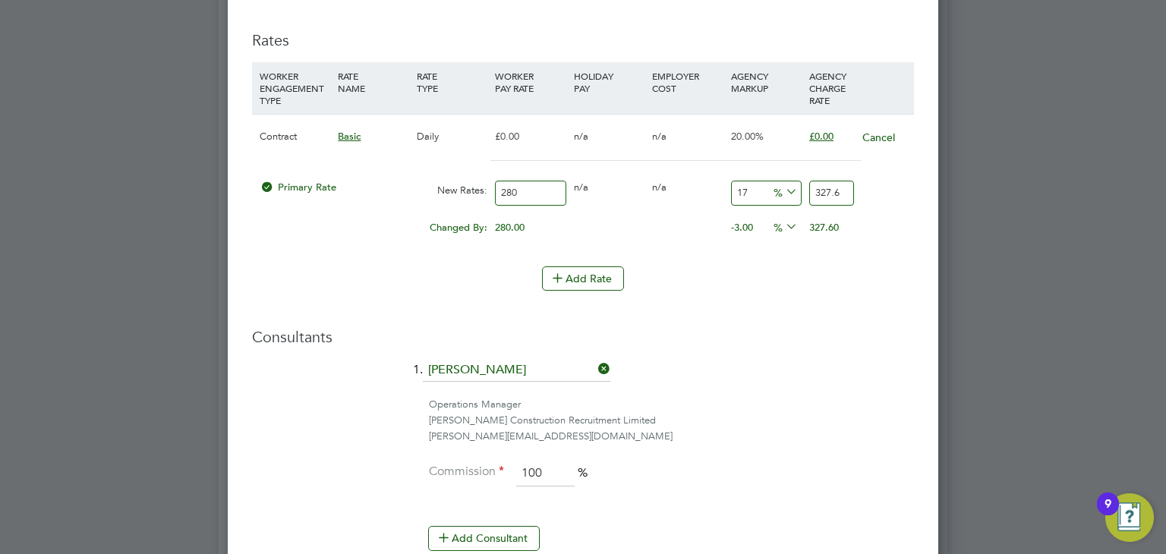
type input "329"
type input "17.5"
click at [789, 434] on div "[PERSON_NAME][EMAIL_ADDRESS][DOMAIN_NAME]" at bounding box center [671, 437] width 485 height 16
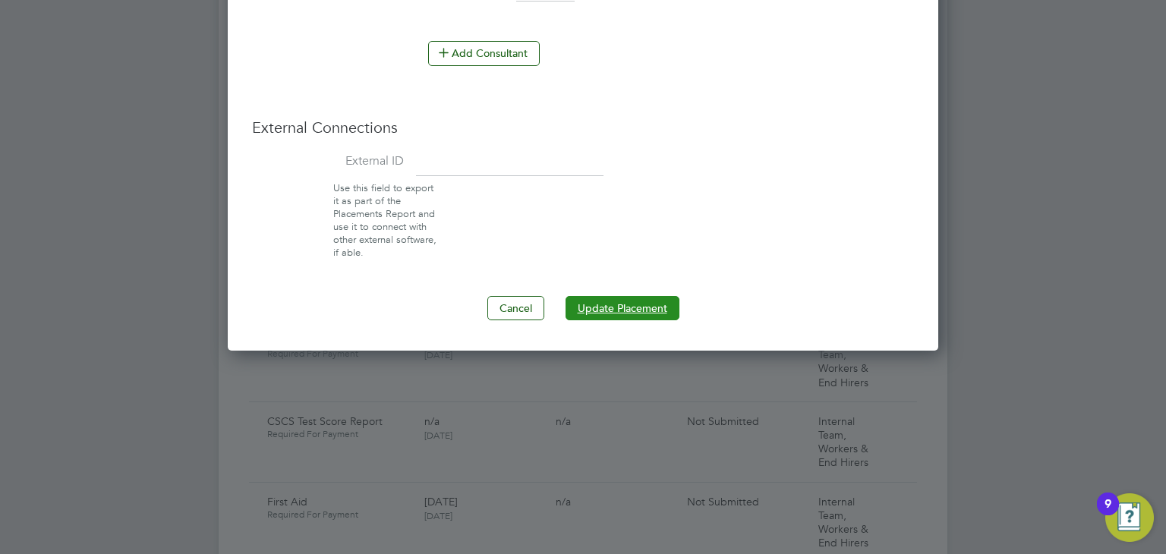
click at [605, 304] on button "Update Placement" at bounding box center [622, 308] width 114 height 24
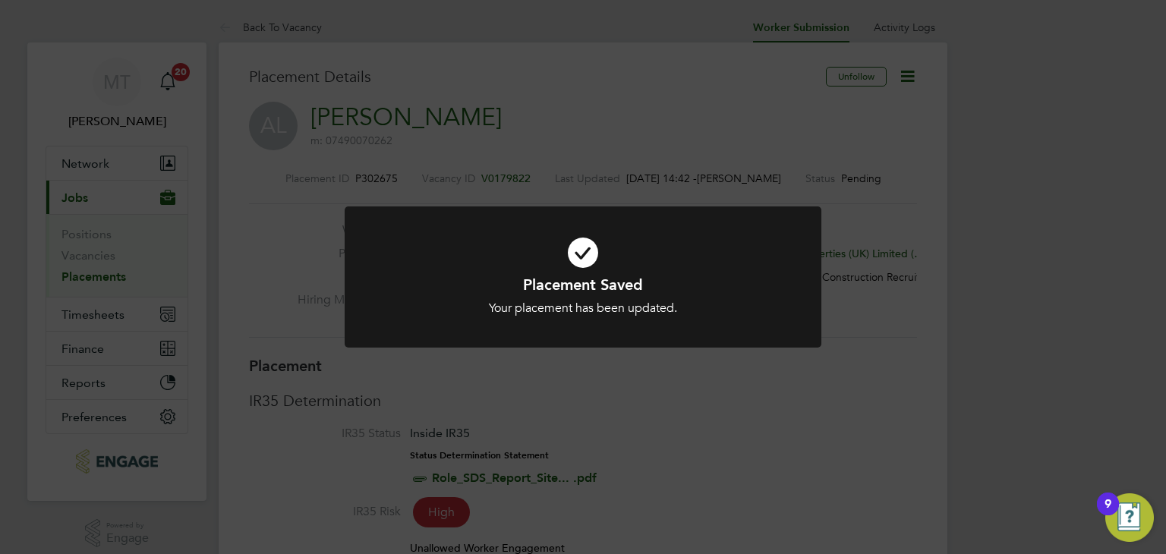
click at [401, 407] on div "Placement Saved Your placement has been updated. Cancel Okay" at bounding box center [583, 277] width 1166 height 554
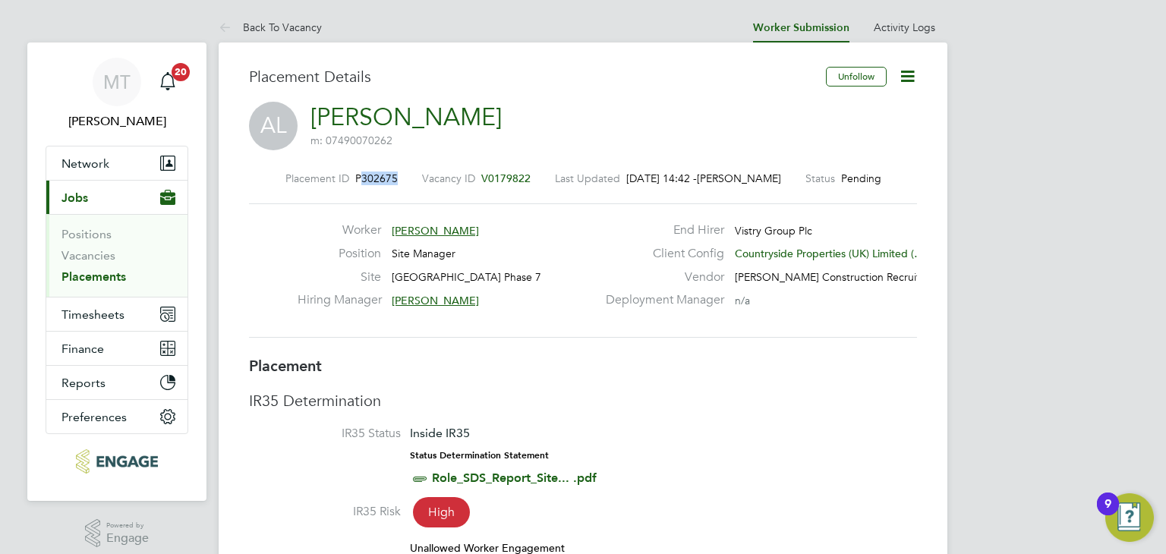
drag, startPoint x: 355, startPoint y: 175, endPoint x: 392, endPoint y: 177, distance: 36.5
click at [392, 177] on span "P302675" at bounding box center [376, 178] width 42 height 14
copy span "302675"
click at [91, 255] on link "Vacancies" at bounding box center [88, 255] width 54 height 14
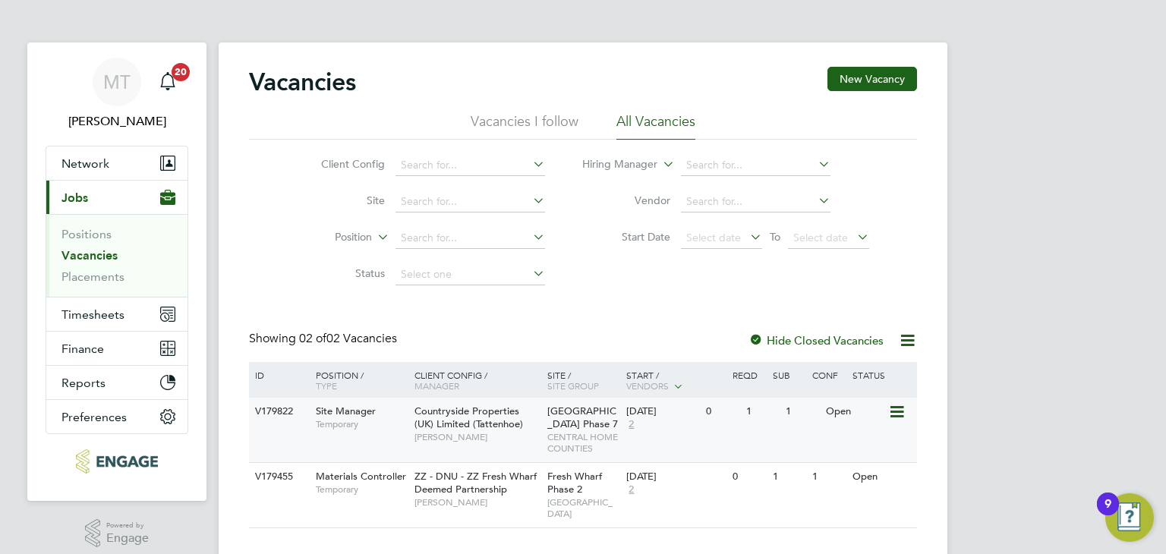
scroll to position [17, 0]
